Goal: Transaction & Acquisition: Register for event/course

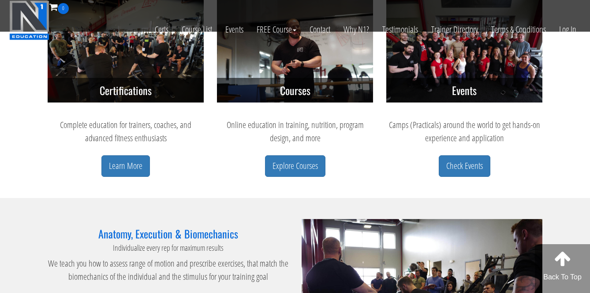
scroll to position [365, 0]
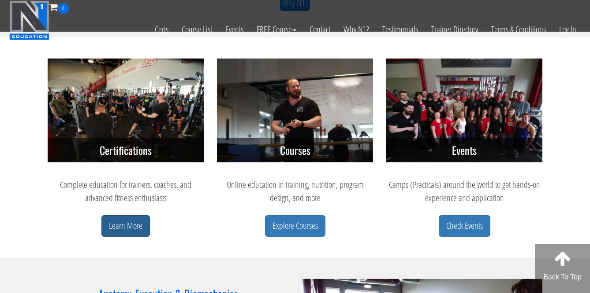
click at [126, 223] on link "Learn More" at bounding box center [125, 226] width 48 height 22
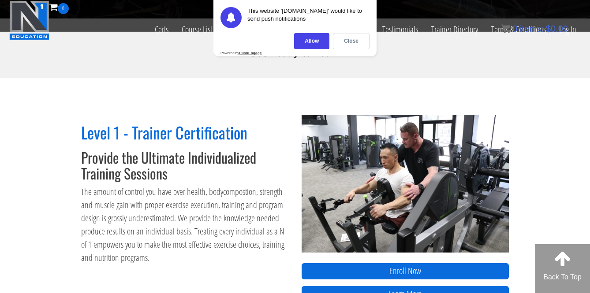
scroll to position [337, 0]
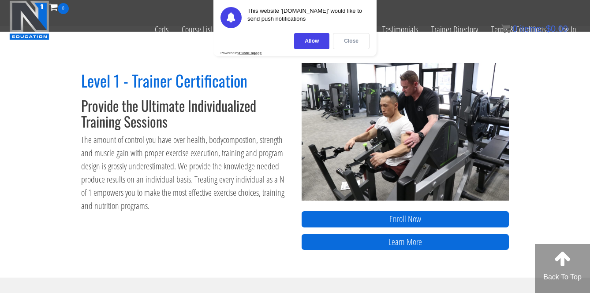
click at [348, 44] on div "Close" at bounding box center [351, 41] width 37 height 16
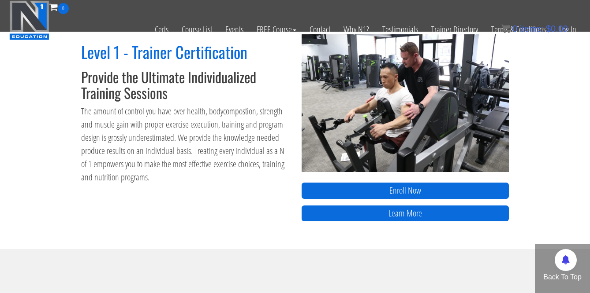
scroll to position [368, 0]
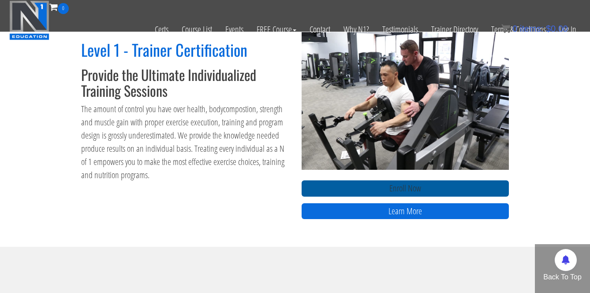
click at [322, 183] on link "Enroll Now" at bounding box center [404, 189] width 207 height 16
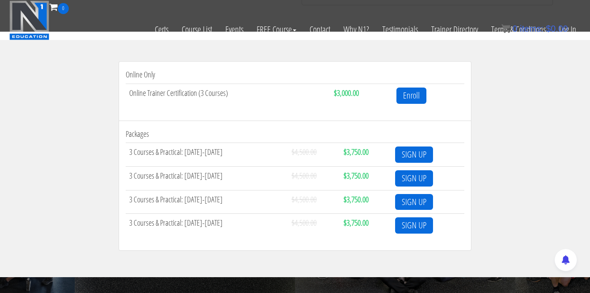
scroll to position [284, 0]
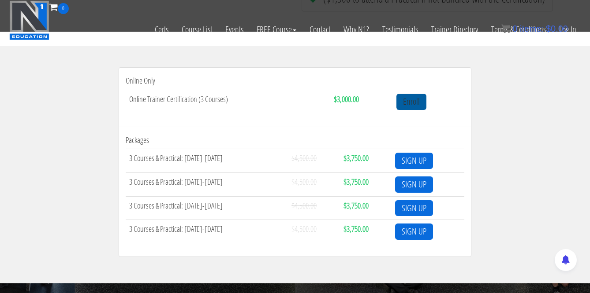
click at [411, 100] on link "Enroll" at bounding box center [411, 102] width 30 height 16
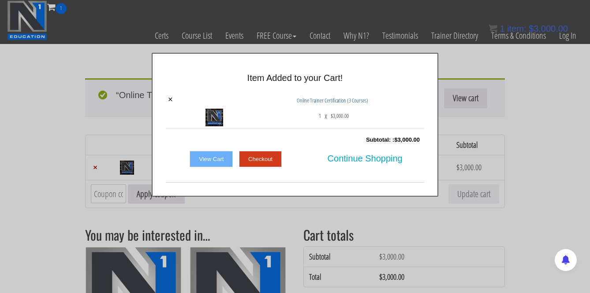
click at [217, 156] on link "View Cart" at bounding box center [210, 159] width 43 height 17
